Goal: Task Accomplishment & Management: Manage account settings

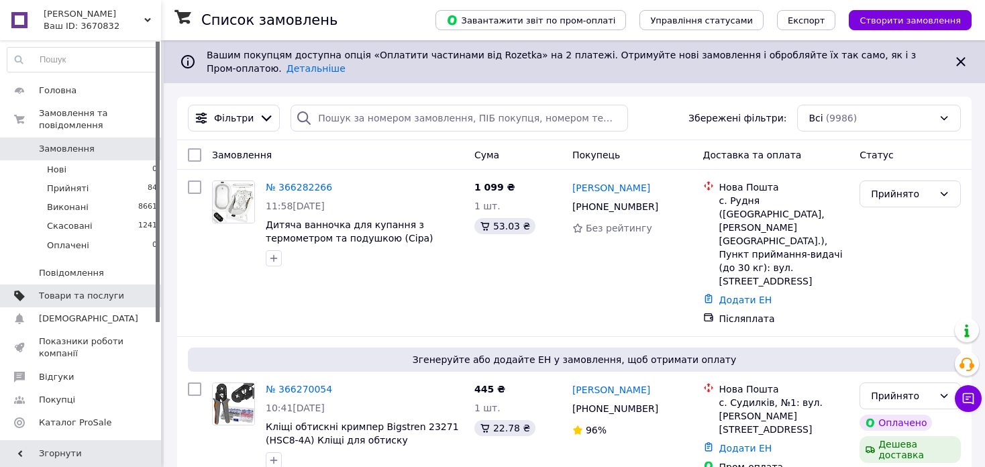
click at [116, 290] on span "Товари та послуги" at bounding box center [81, 296] width 85 height 12
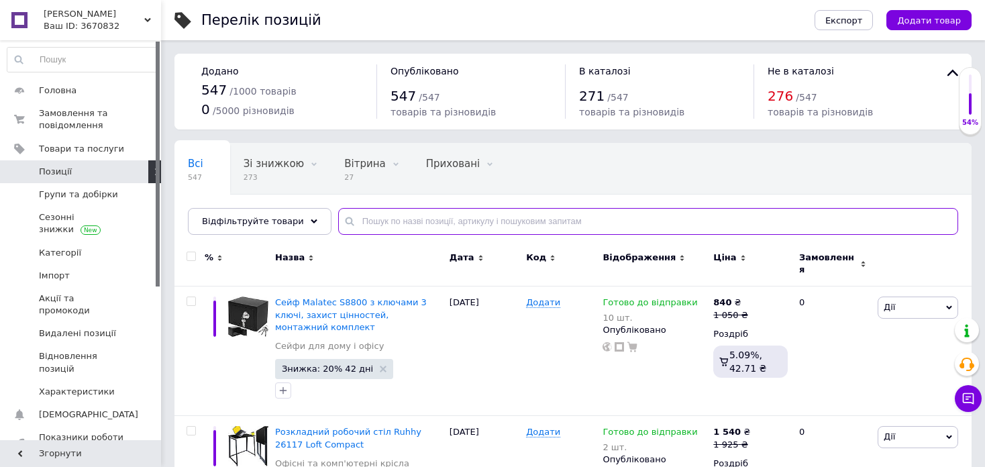
click at [436, 210] on input "text" at bounding box center [648, 221] width 620 height 27
paste input "Xtrobb 24297"
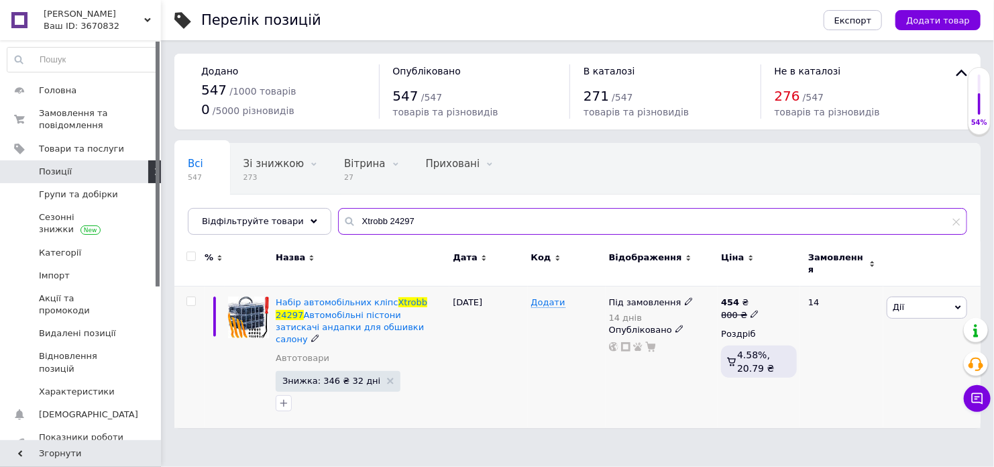
type input "Xtrobb 24297"
click at [685, 297] on icon at bounding box center [689, 301] width 8 height 8
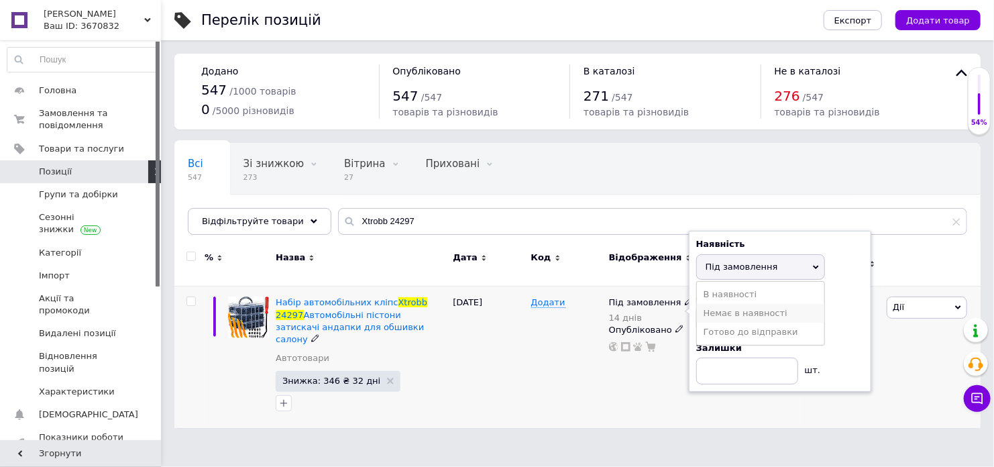
click at [745, 311] on li "Немає в наявності" at bounding box center [760, 313] width 127 height 19
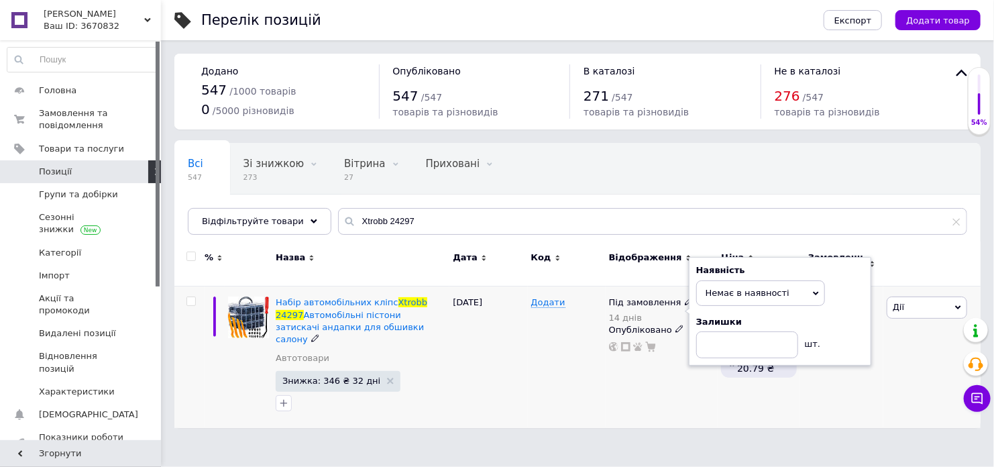
click at [745, 316] on div "Залишки" at bounding box center [780, 322] width 168 height 12
click at [558, 371] on div "Додати" at bounding box center [567, 357] width 78 height 142
